Goal: Task Accomplishment & Management: Manage account settings

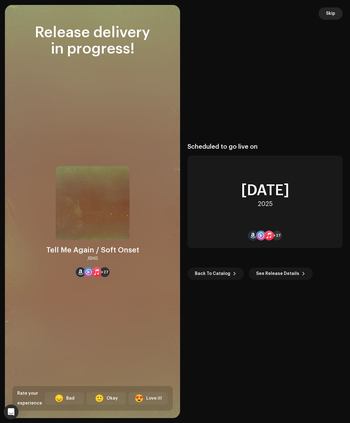
click at [329, 16] on span "Skip" at bounding box center [330, 13] width 9 height 12
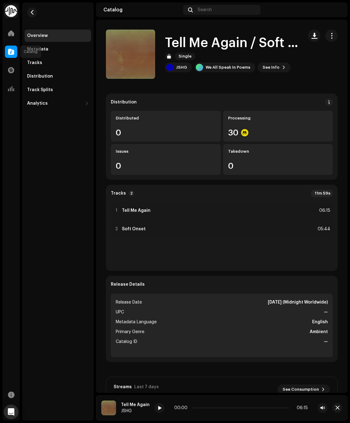
click at [11, 54] on span at bounding box center [11, 51] width 6 height 5
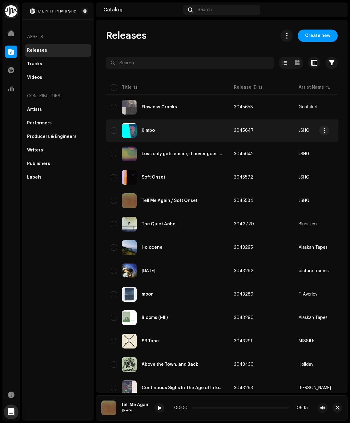
click at [144, 128] on div "Kimbo" at bounding box center [148, 130] width 13 height 4
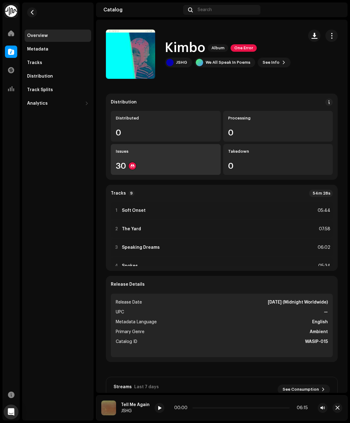
click at [177, 161] on div "Issues 30" at bounding box center [166, 159] width 110 height 31
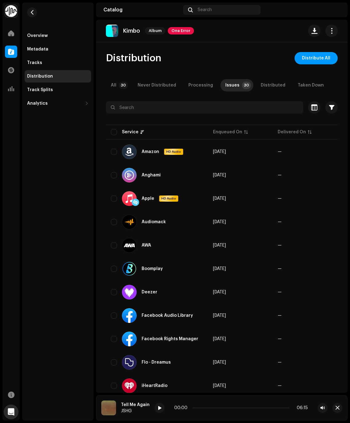
click at [50, 76] on div "Distribution" at bounding box center [40, 76] width 26 height 5
click at [170, 30] on span "One Error" at bounding box center [181, 30] width 26 height 7
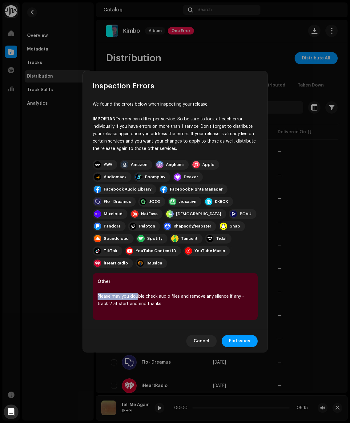
drag, startPoint x: 136, startPoint y: 288, endPoint x: 173, endPoint y: 302, distance: 39.5
click at [173, 302] on div "Other Please may you double check audio files and remove any silence if any - t…" at bounding box center [175, 296] width 165 height 47
click at [174, 301] on div "Other Please may you double check audio files and remove any silence if any - t…" at bounding box center [175, 296] width 165 height 47
click at [207, 338] on span "Cancel" at bounding box center [202, 341] width 16 height 12
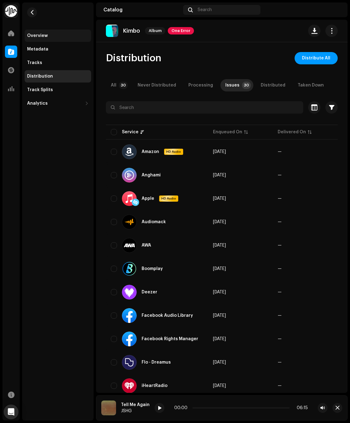
click at [39, 36] on div "Overview" at bounding box center [37, 35] width 21 height 5
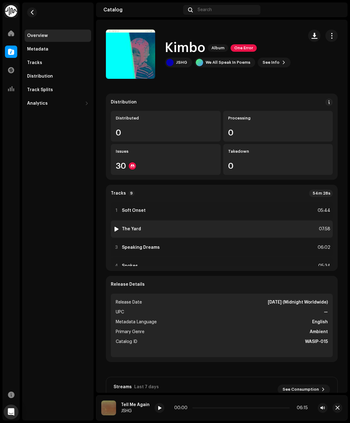
click at [164, 232] on div "2 The Yard 07:58" at bounding box center [222, 228] width 222 height 17
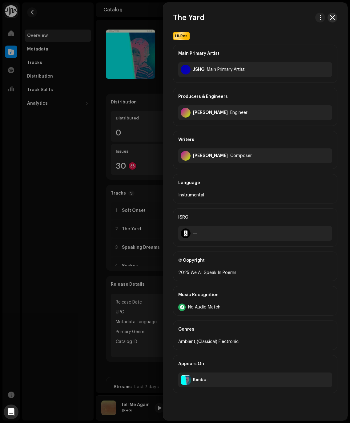
click at [333, 19] on span "button" at bounding box center [332, 17] width 5 height 5
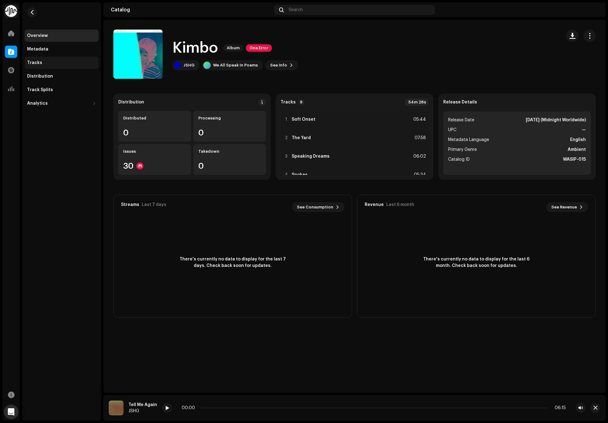
click at [34, 68] on div "Tracks" at bounding box center [62, 63] width 74 height 12
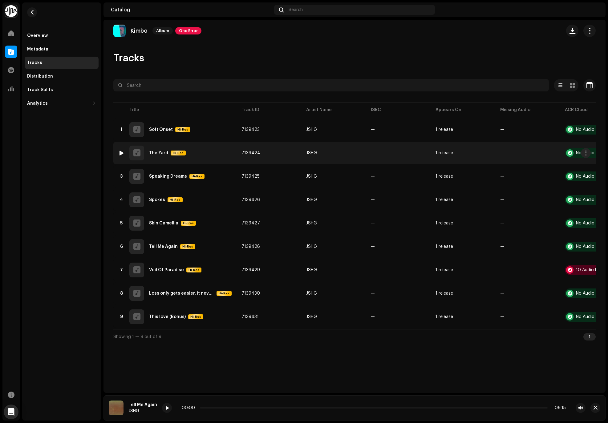
click at [201, 153] on div "2 The Yard Hi-Res" at bounding box center [174, 153] width 113 height 15
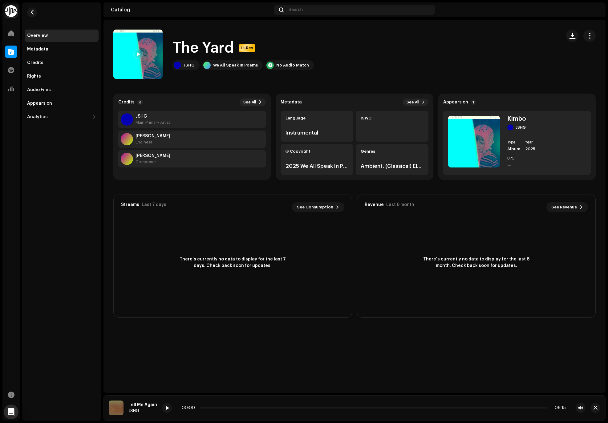
click at [350, 38] on div "The Yard Hi-Res JSHG We All Speak In Poems No Audio Match" at bounding box center [354, 54] width 502 height 49
click at [350, 38] on button "button" at bounding box center [589, 36] width 12 height 12
click at [350, 66] on div "Edit" at bounding box center [562, 63] width 62 height 12
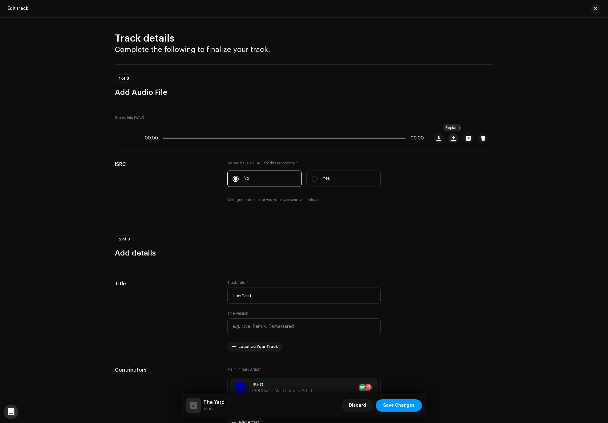
click at [350, 140] on span "button" at bounding box center [453, 138] width 5 height 5
drag, startPoint x: 396, startPoint y: 168, endPoint x: 463, endPoint y: 217, distance: 82.8
click at [350, 213] on div "Track details Complete the following to finalize your track. 1 of 3 Add Audio F…" at bounding box center [304, 221] width 608 height 406
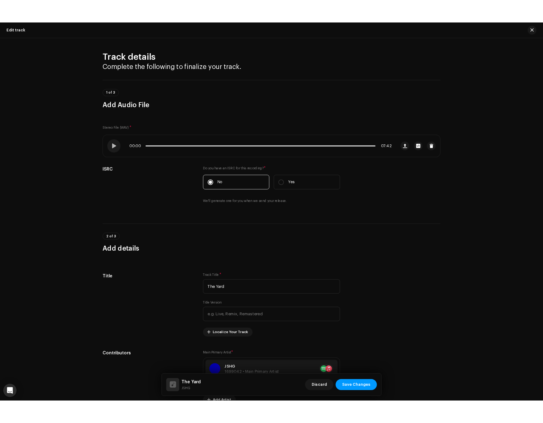
scroll to position [170, 0]
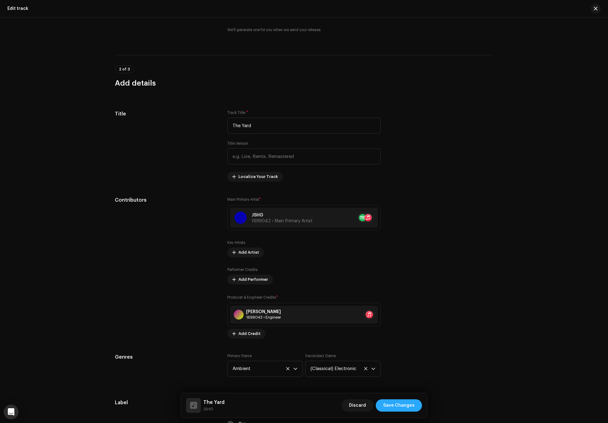
click at [350, 405] on span "Save Changes" at bounding box center [398, 405] width 31 height 12
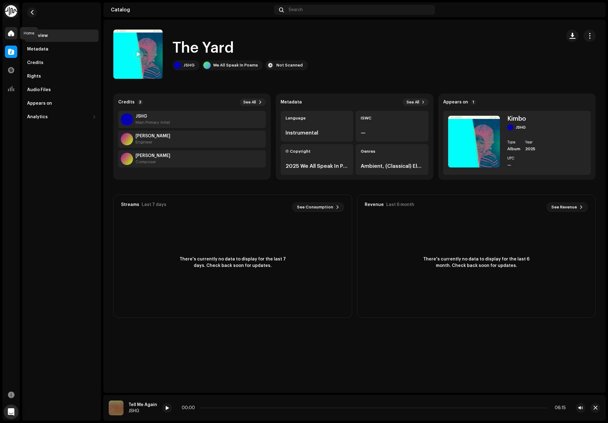
click at [11, 34] on span at bounding box center [11, 33] width 6 height 5
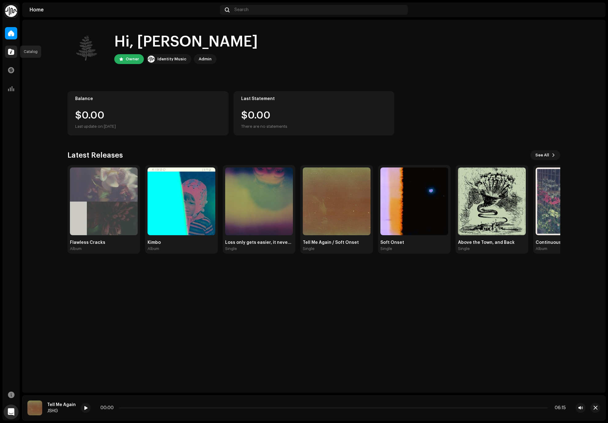
click at [10, 51] on span at bounding box center [11, 51] width 6 height 5
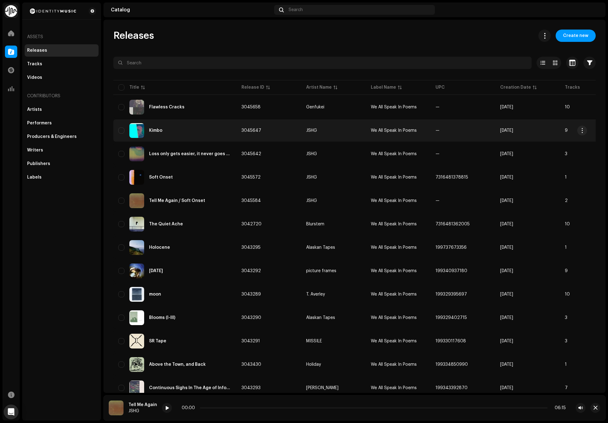
click at [156, 129] on div "Kimbo" at bounding box center [155, 130] width 13 height 4
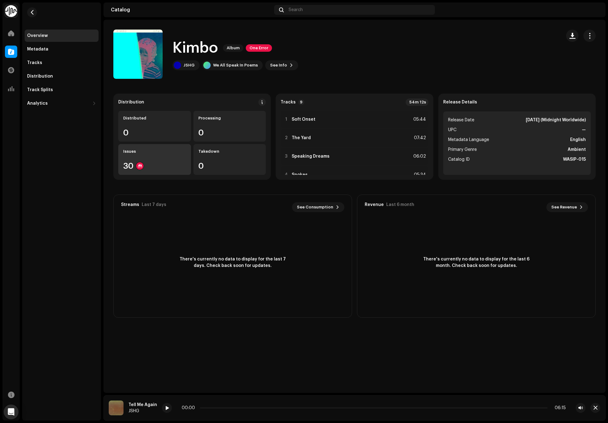
click at [161, 159] on div "Issues 30" at bounding box center [154, 159] width 73 height 31
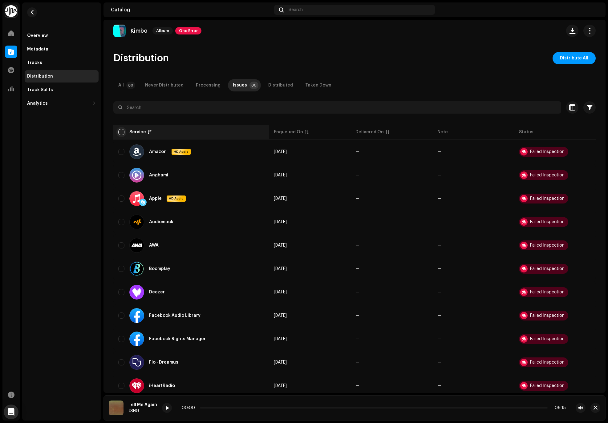
click at [119, 133] on input "checkbox" at bounding box center [121, 132] width 6 height 6
checkbox input "true"
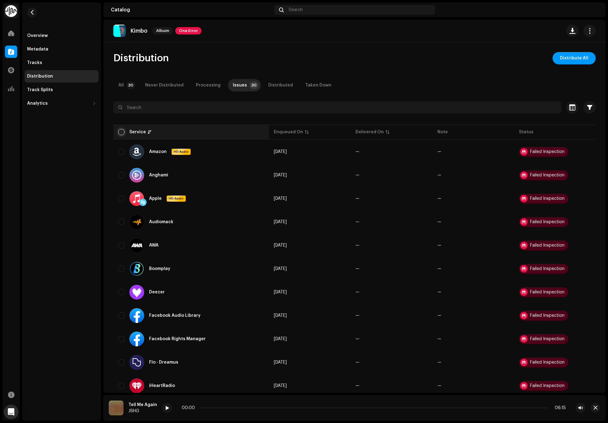
checkbox input "true"
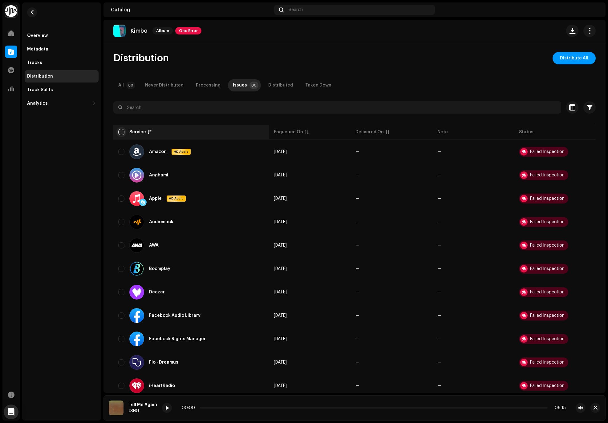
checkbox input "true"
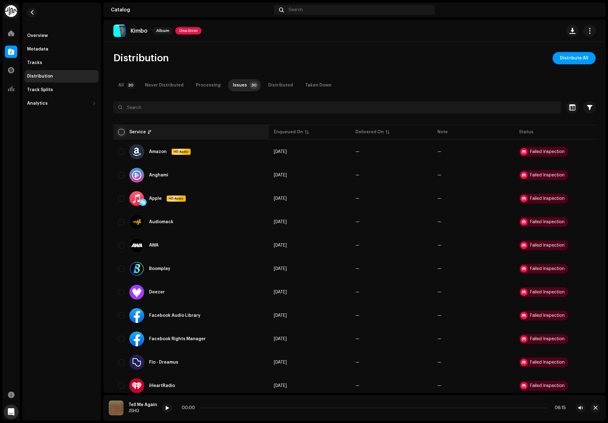
checkbox input "true"
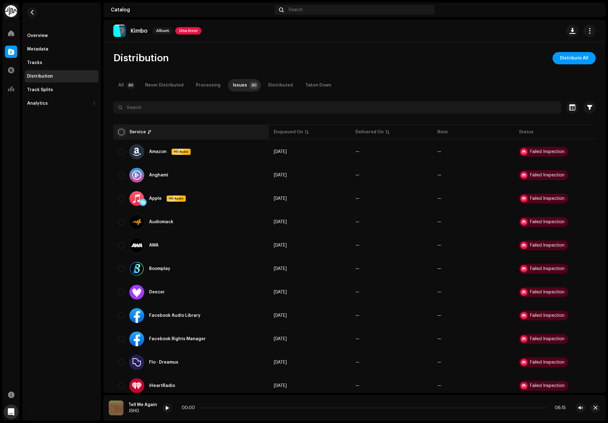
checkbox input "true"
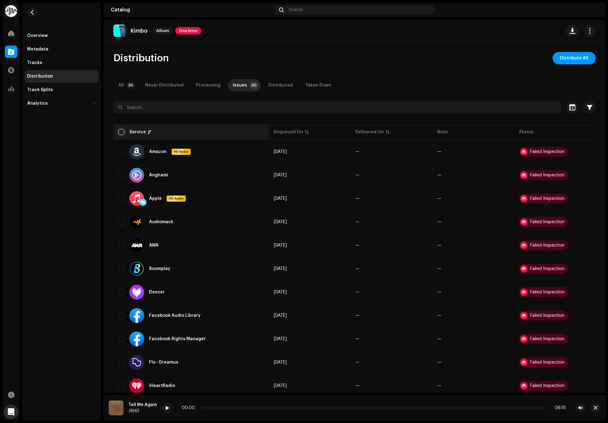
checkbox input "true"
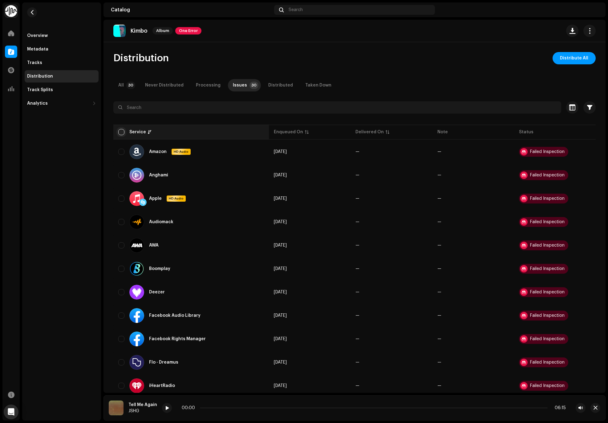
checkbox input "true"
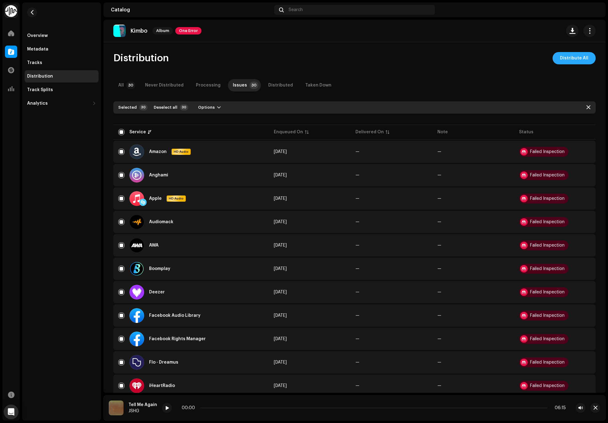
click at [350, 58] on span "Distribute All" at bounding box center [574, 58] width 28 height 12
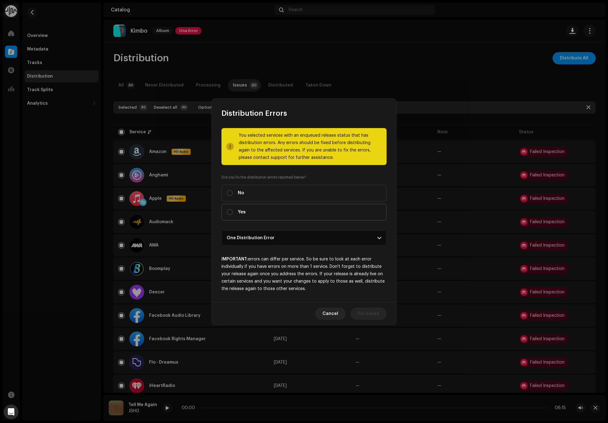
click at [250, 211] on label "Yes" at bounding box center [303, 212] width 165 height 17
click at [233, 211] on input "Yes" at bounding box center [230, 212] width 6 height 6
radio input "true"
click at [343, 231] on p-accordion-header "One Distribution Error" at bounding box center [303, 237] width 165 height 15
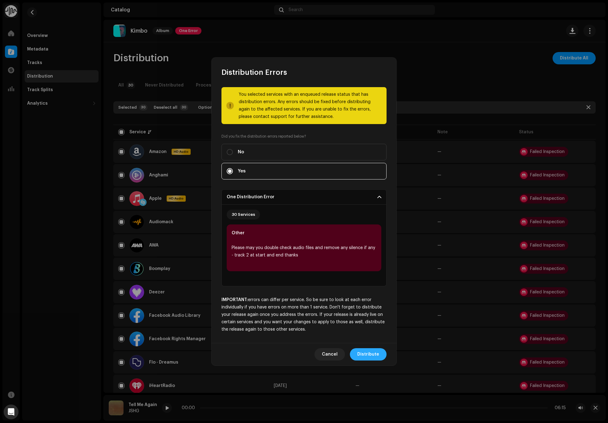
click at [350, 356] on span "Distribute" at bounding box center [368, 354] width 22 height 12
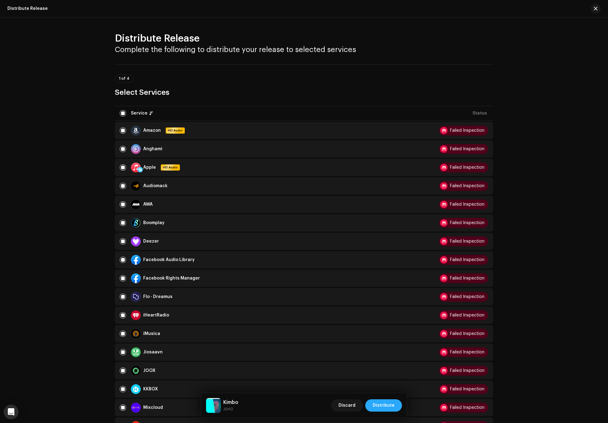
click at [350, 409] on span "Distribute" at bounding box center [384, 405] width 22 height 12
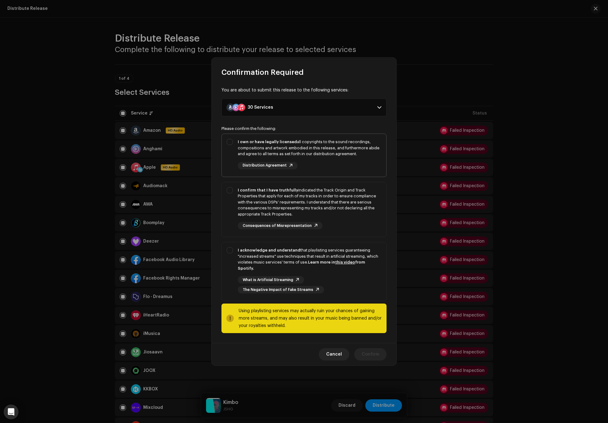
click at [265, 156] on div "I own or have legally licensed all copyrights to the sound recordings, composit…" at bounding box center [310, 148] width 144 height 18
checkbox input "true"
click at [252, 206] on div "I confirm that I have truthfully indicated the Track Origin and Track Propertie…" at bounding box center [310, 202] width 144 height 30
checkbox input "true"
click at [246, 265] on div "I acknowledge and understand that playlisting services guaranteeing "increased …" at bounding box center [310, 259] width 144 height 24
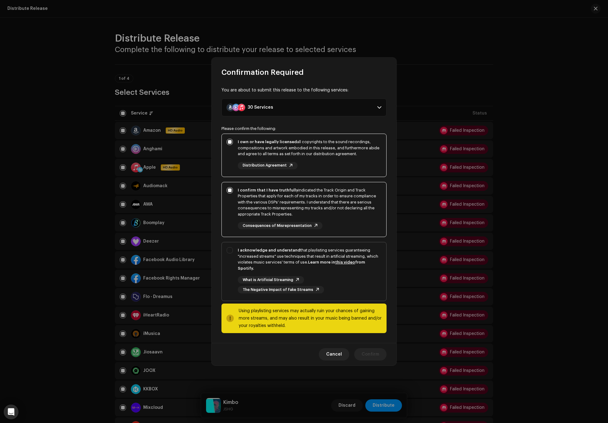
checkbox input "true"
click at [350, 357] on button "Confirm" at bounding box center [370, 354] width 32 height 12
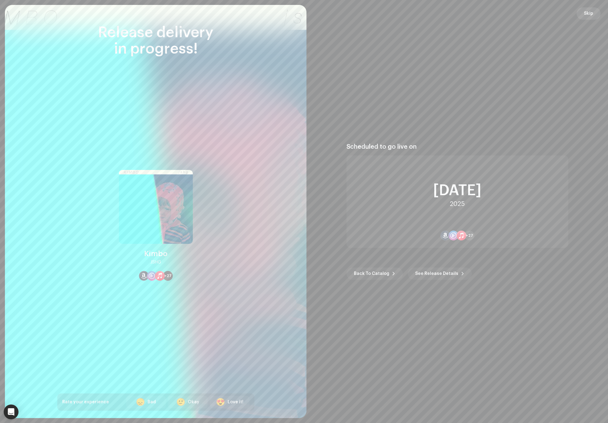
click at [350, 10] on span "Skip" at bounding box center [588, 13] width 9 height 12
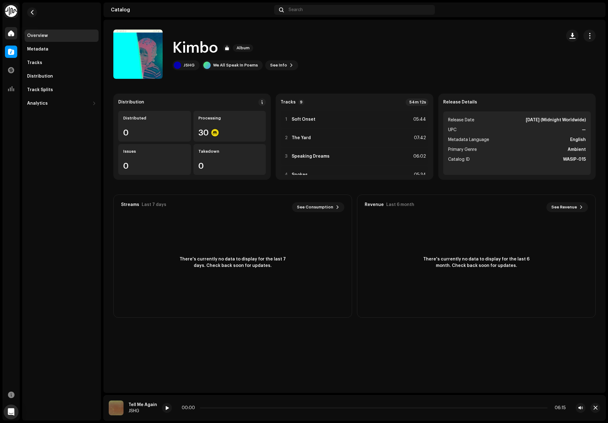
click at [9, 35] on span at bounding box center [11, 33] width 6 height 5
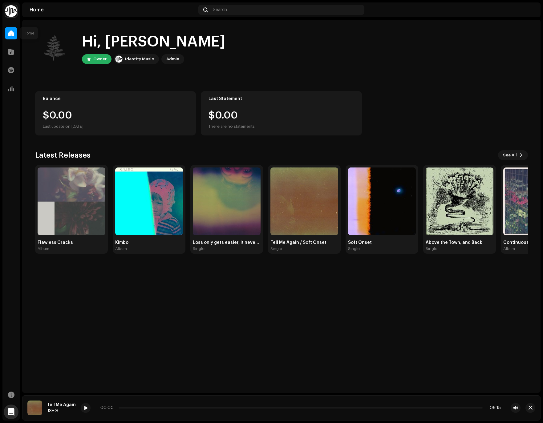
click at [11, 34] on span at bounding box center [11, 33] width 6 height 5
click at [10, 10] on img at bounding box center [11, 11] width 12 height 12
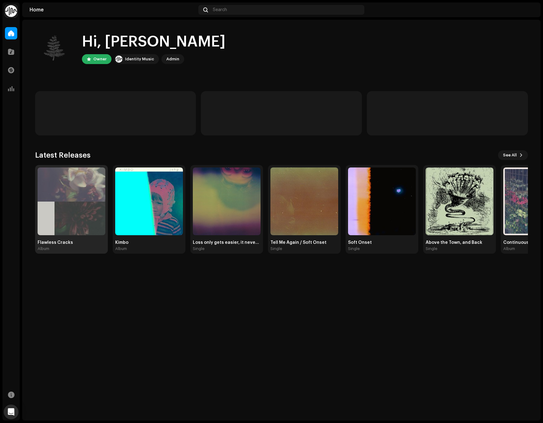
click at [87, 250] on div "Album" at bounding box center [72, 248] width 68 height 5
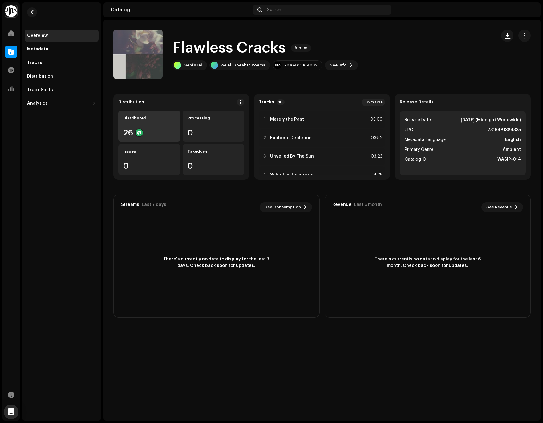
click at [157, 132] on div "26" at bounding box center [149, 133] width 52 height 8
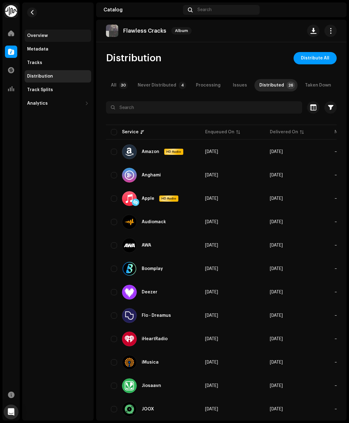
click at [40, 35] on div "Overview" at bounding box center [37, 35] width 21 height 5
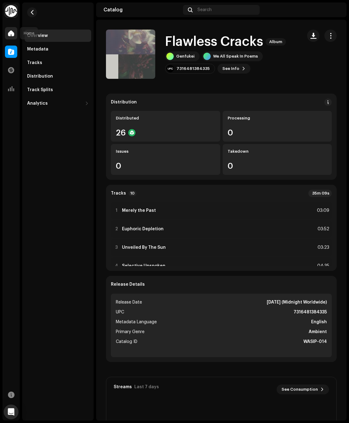
click at [13, 35] on span at bounding box center [11, 33] width 6 height 5
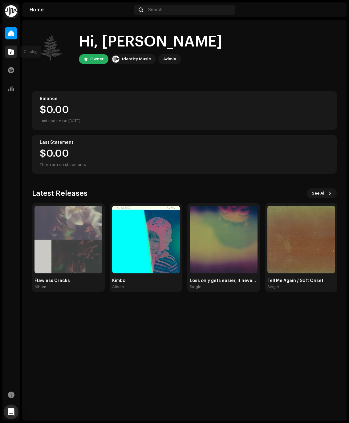
click at [9, 53] on span at bounding box center [11, 51] width 6 height 5
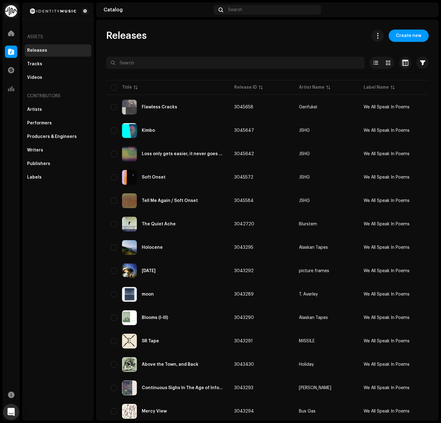
click at [12, 415] on icon "Open Intercom Messenger" at bounding box center [11, 412] width 8 height 8
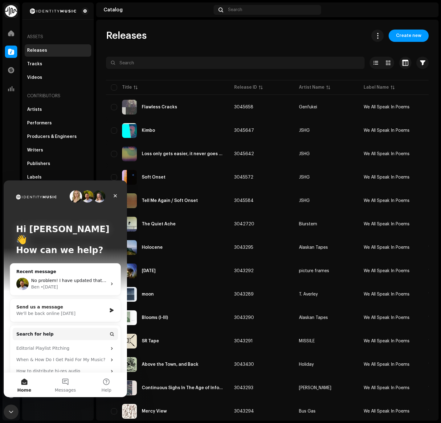
click at [59, 310] on div "We'll be back online tomorrow" at bounding box center [61, 313] width 90 height 6
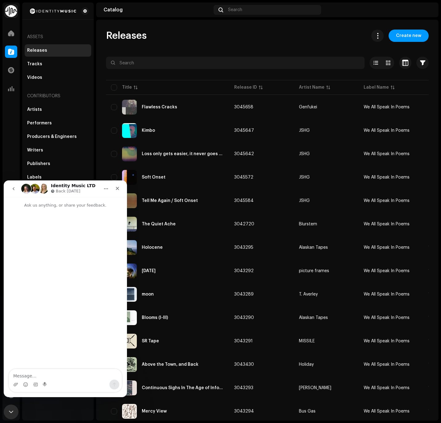
click at [45, 375] on textarea "Message…" at bounding box center [65, 374] width 113 height 10
click at [87, 369] on textarea "Hi there, as some of my catalog is getting injested, it looks like it's duplica…" at bounding box center [65, 365] width 113 height 29
type textarea "Hi there, as some of my catalog is getting injested, it looks like it's duplica…"
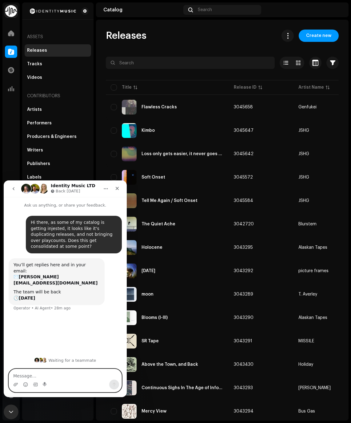
click at [84, 376] on textarea "Message…" at bounding box center [65, 374] width 113 height 10
click at [212, 48] on div "Releases Create new Selected 0 Options Filters Distribution status Never Distri…" at bounding box center [222, 281] width 253 height 503
click at [12, 90] on span at bounding box center [11, 88] width 6 height 5
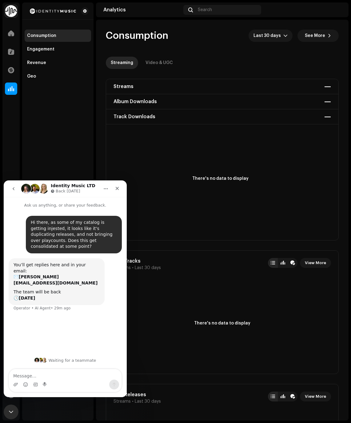
click at [42, 141] on div "Consumption Engagement Revenue Geo" at bounding box center [57, 211] width 71 height 418
click at [14, 33] on span at bounding box center [11, 33] width 6 height 5
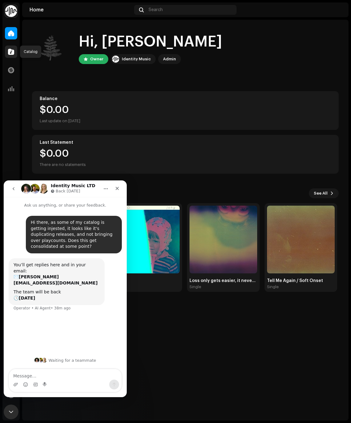
click at [14, 54] on div at bounding box center [11, 52] width 12 height 12
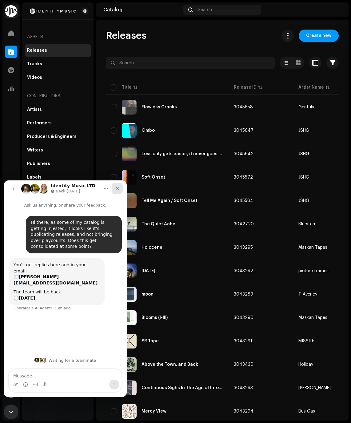
click at [118, 188] on icon "Close" at bounding box center [117, 188] width 5 height 5
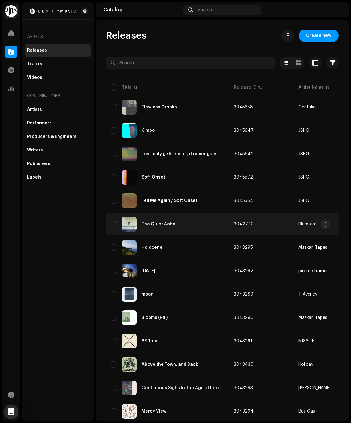
click at [165, 225] on div "The Quiet Ache" at bounding box center [159, 224] width 34 height 4
